Goal: Check status: Check status

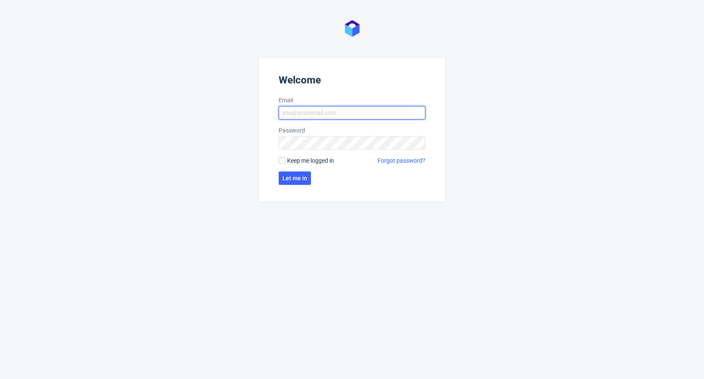
click at [344, 115] on input "Email" at bounding box center [352, 112] width 147 height 13
type input "maciej.wozniczko@packhelp.com"
click at [299, 176] on span "Let me in" at bounding box center [294, 178] width 25 height 6
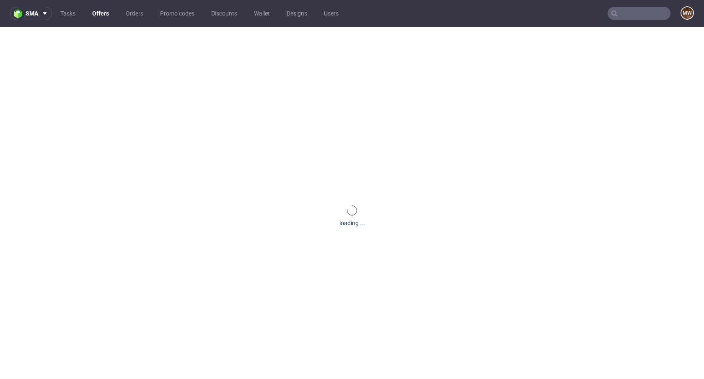
click at [130, 131] on div "loading ..." at bounding box center [352, 216] width 704 height 379
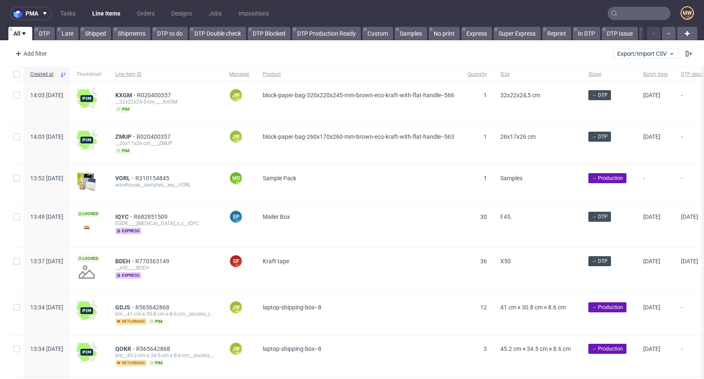
click at [620, 9] on input "text" at bounding box center [638, 13] width 63 height 13
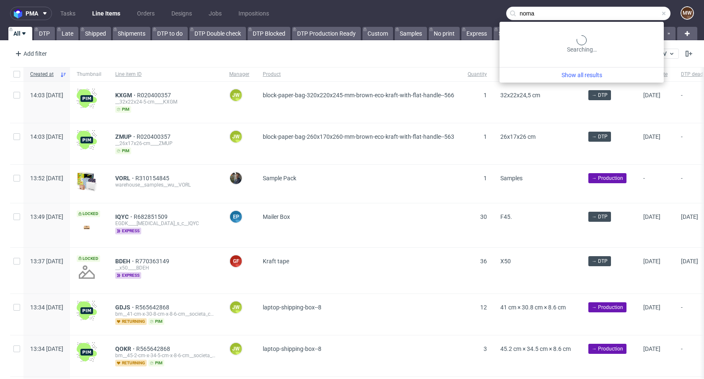
type input "noma"
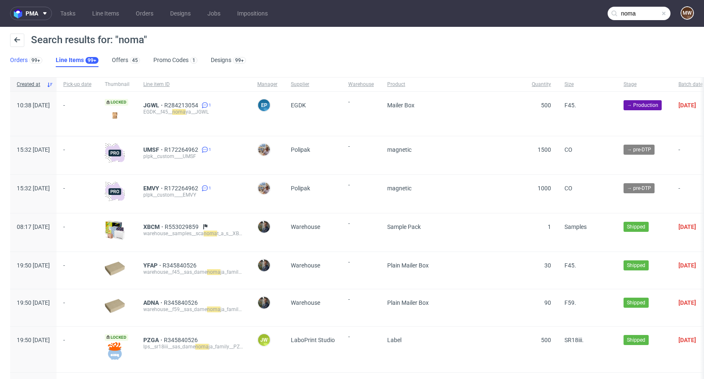
click at [28, 59] on div "99+" at bounding box center [35, 60] width 15 height 8
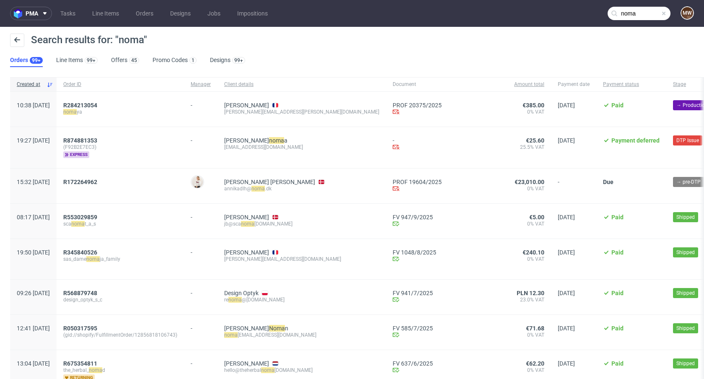
click at [258, 165] on div "[PERSON_NAME] noma a [EMAIL_ADDRESS][DOMAIN_NAME]" at bounding box center [301, 147] width 168 height 41
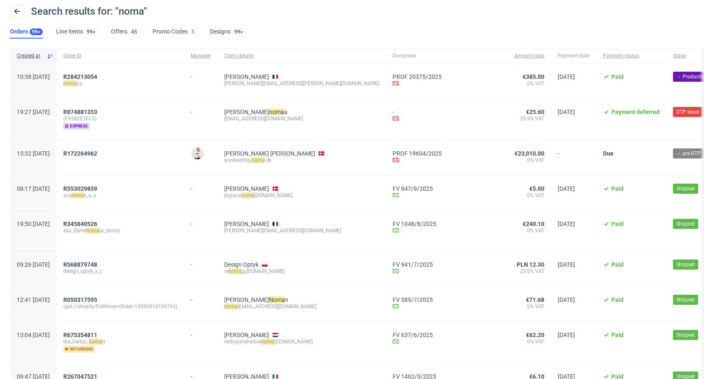
scroll to position [29, 0]
click at [184, 172] on div "R172264962" at bounding box center [120, 156] width 127 height 35
click at [96, 152] on span "R172264962" at bounding box center [80, 152] width 34 height 7
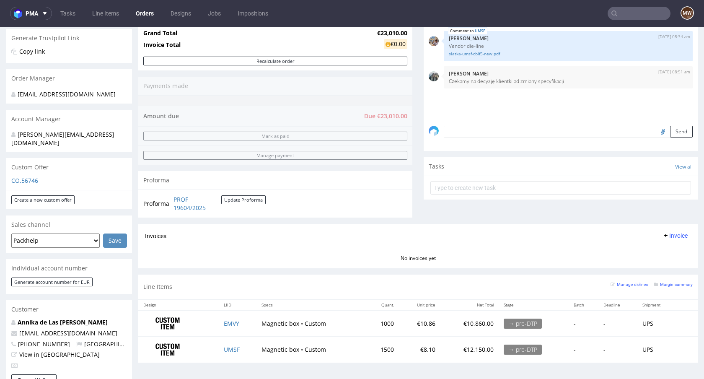
scroll to position [188, 0]
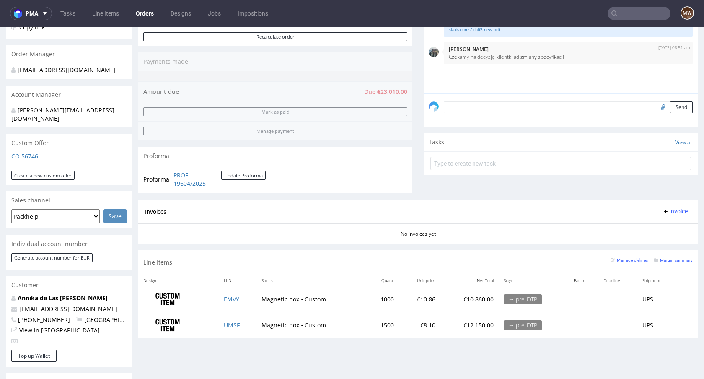
click at [669, 266] on div "Manage dielines Margin summary" at bounding box center [651, 262] width 82 height 15
click at [666, 261] on small "Margin summary" at bounding box center [673, 260] width 39 height 5
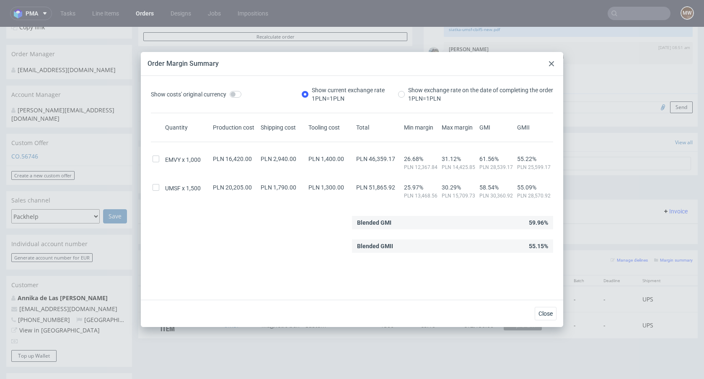
click at [552, 64] on icon at bounding box center [551, 63] width 5 height 5
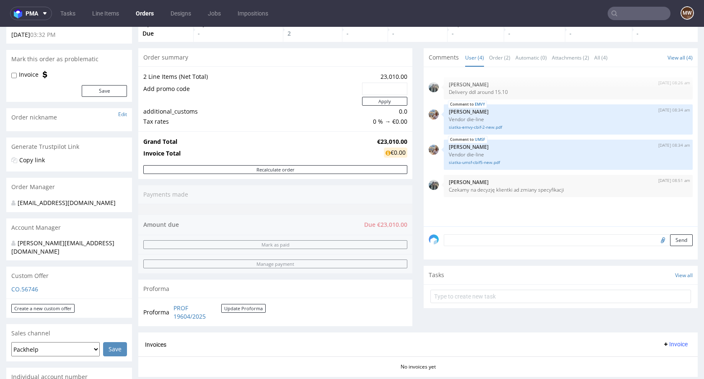
scroll to position [85, 0]
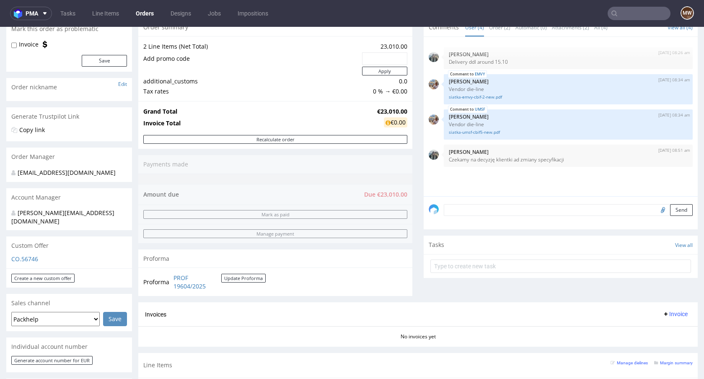
click at [376, 192] on div "Order summary 2 Line Items (Net Total) 23,010.00 Add promo code Apply additiona…" at bounding box center [275, 160] width 274 height 284
click at [179, 249] on div "Proforma" at bounding box center [275, 258] width 274 height 18
drag, startPoint x: 155, startPoint y: 258, endPoint x: 179, endPoint y: 262, distance: 23.8
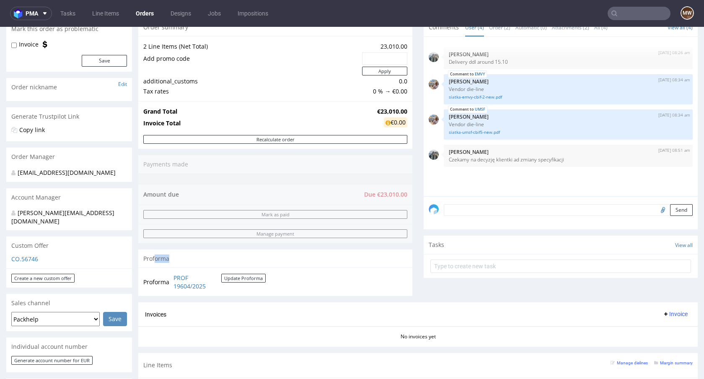
click at [179, 262] on div "Proforma" at bounding box center [275, 258] width 274 height 18
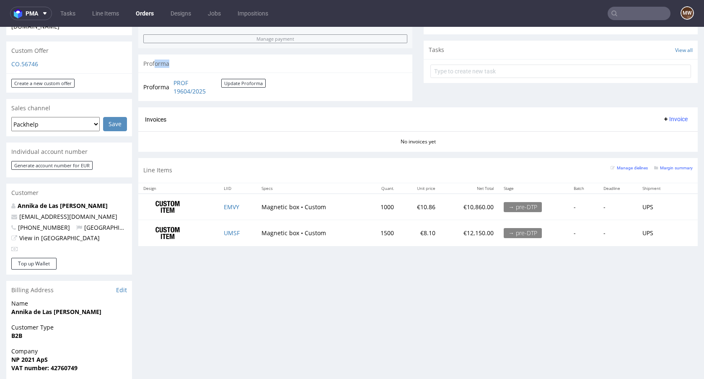
scroll to position [0, 0]
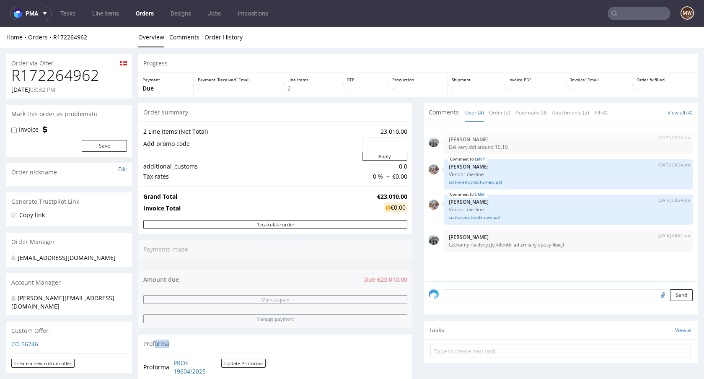
click at [287, 121] on div "Order summary" at bounding box center [275, 112] width 274 height 18
click at [263, 280] on div "Order summary 2 Line Items (Net Total) 23,010.00 Add promo code Apply additiona…" at bounding box center [275, 245] width 274 height 284
click at [350, 259] on div "Order summary 2 Line Items (Net Total) 23,010.00 Add promo code Apply additiona…" at bounding box center [275, 245] width 274 height 284
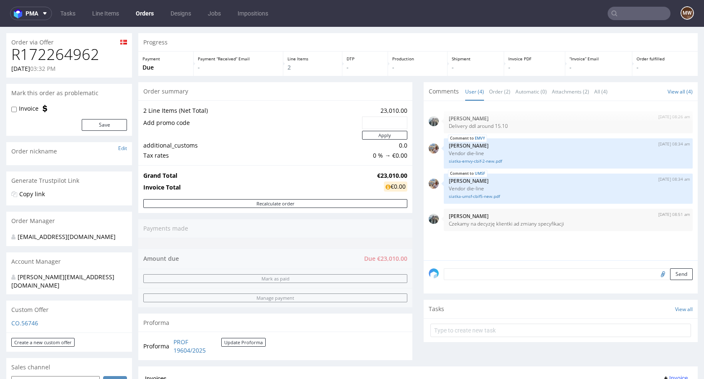
click at [248, 223] on div "Order summary 2 Line Items (Net Total) 23,010.00 Add promo code Apply additiona…" at bounding box center [275, 224] width 274 height 284
